Goal: Find specific page/section: Find specific page/section

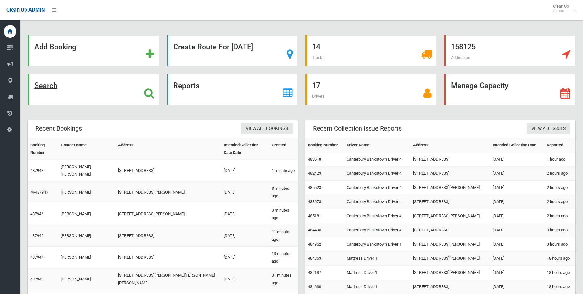
click at [147, 92] on icon at bounding box center [149, 93] width 10 height 11
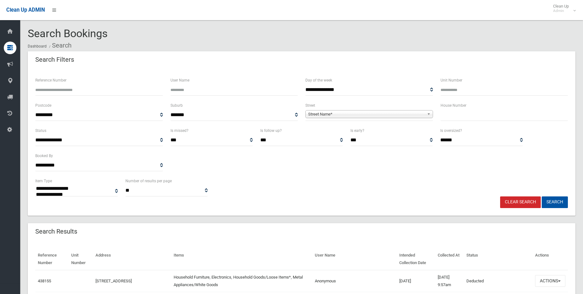
select select
click at [368, 115] on span "Street Name*" at bounding box center [366, 115] width 116 height 8
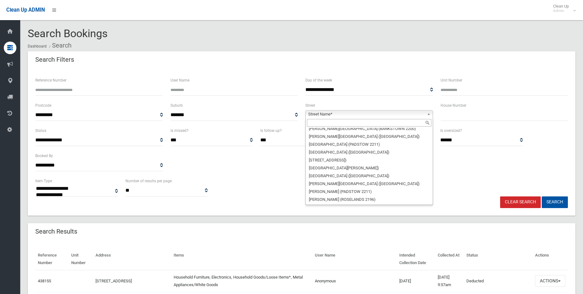
scroll to position [16391, 0]
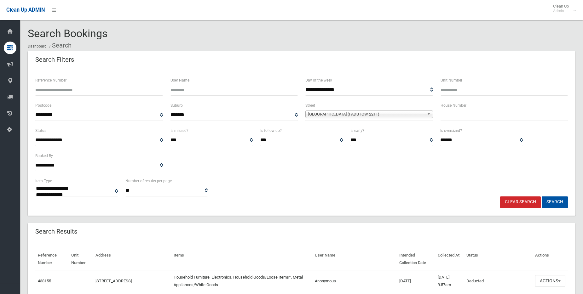
click at [517, 202] on link "Clear Search" at bounding box center [520, 203] width 41 height 12
select select
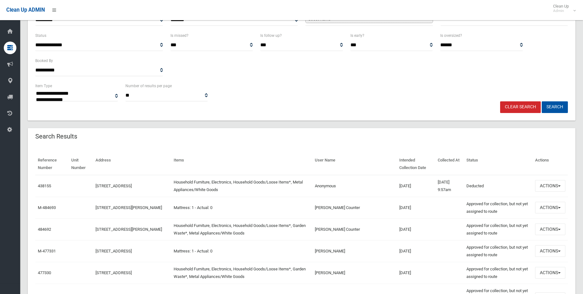
scroll to position [32, 0]
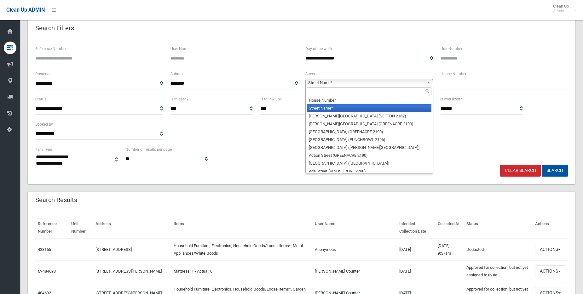
click at [430, 82] on b at bounding box center [430, 82] width 6 height 7
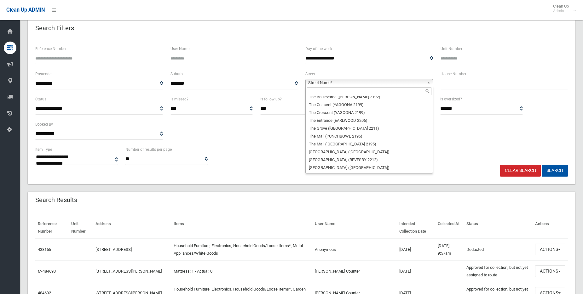
scroll to position [16424, 0]
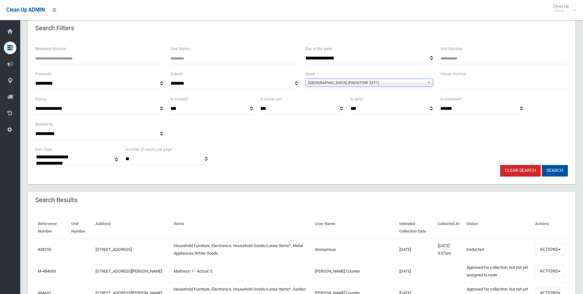
click at [558, 171] on button "Search" at bounding box center [555, 171] width 26 height 12
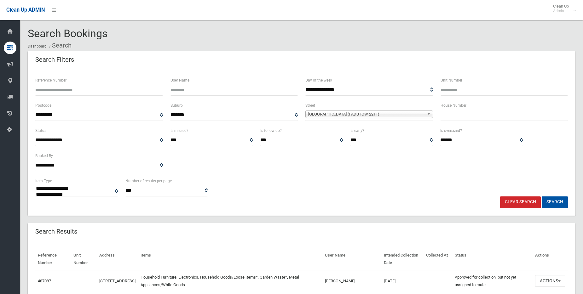
select select
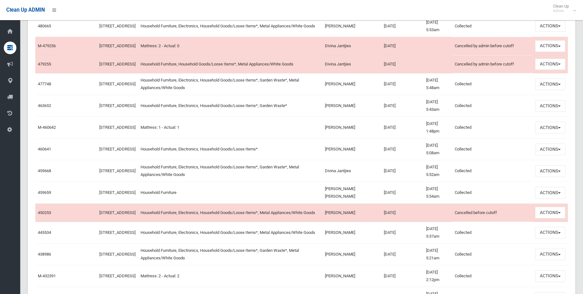
scroll to position [347, 0]
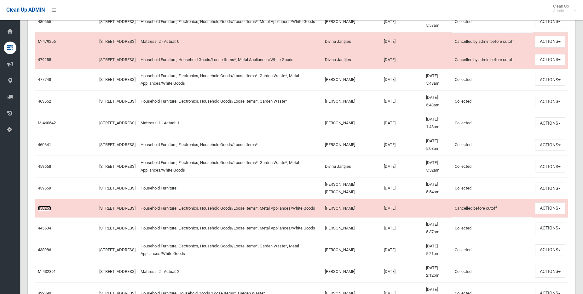
click at [43, 211] on link "450253" at bounding box center [44, 208] width 13 height 5
